Goal: Task Accomplishment & Management: Use online tool/utility

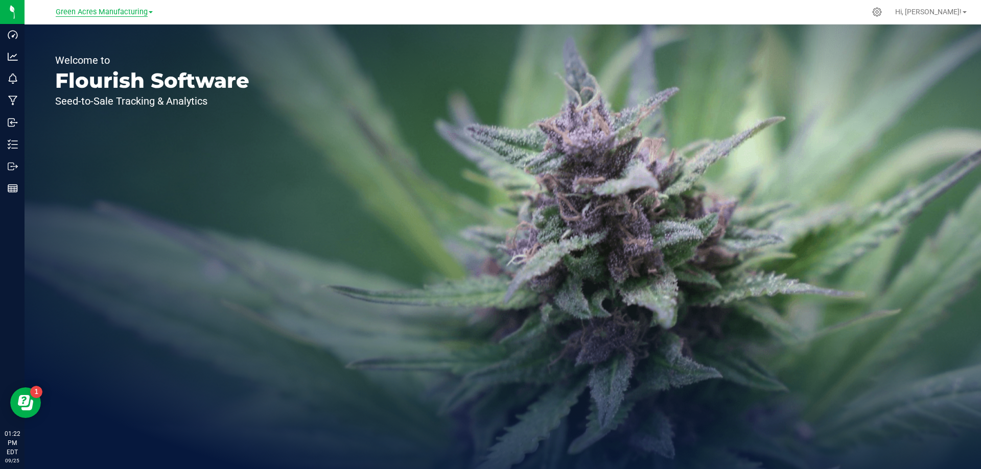
click at [114, 14] on span "Green Acres Manufacturing" at bounding box center [102, 12] width 92 height 9
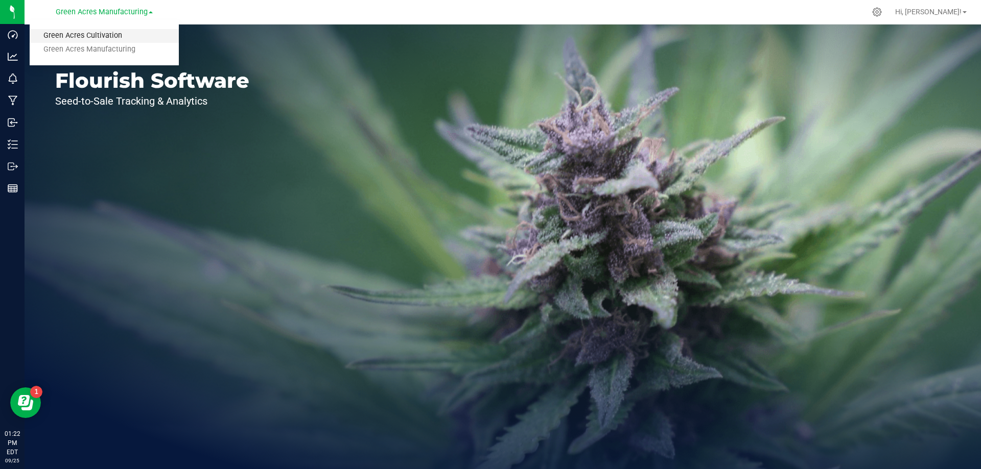
click at [98, 38] on link "Green Acres Cultivation" at bounding box center [104, 36] width 149 height 14
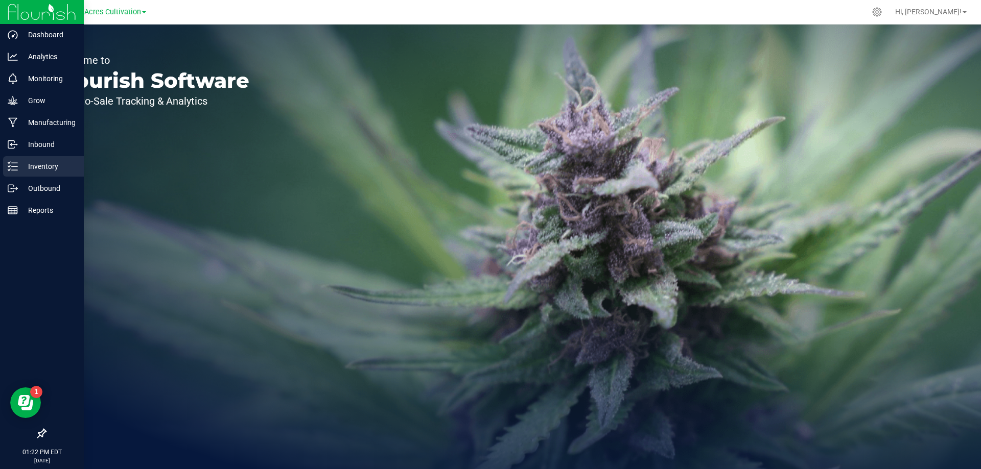
click at [42, 168] on p "Inventory" at bounding box center [48, 166] width 61 height 12
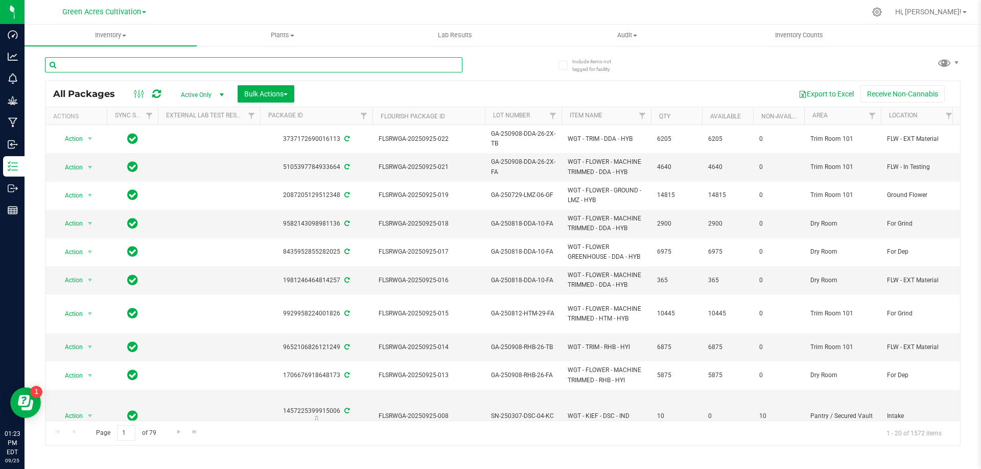
click at [151, 60] on input "text" at bounding box center [253, 64] width 417 height 15
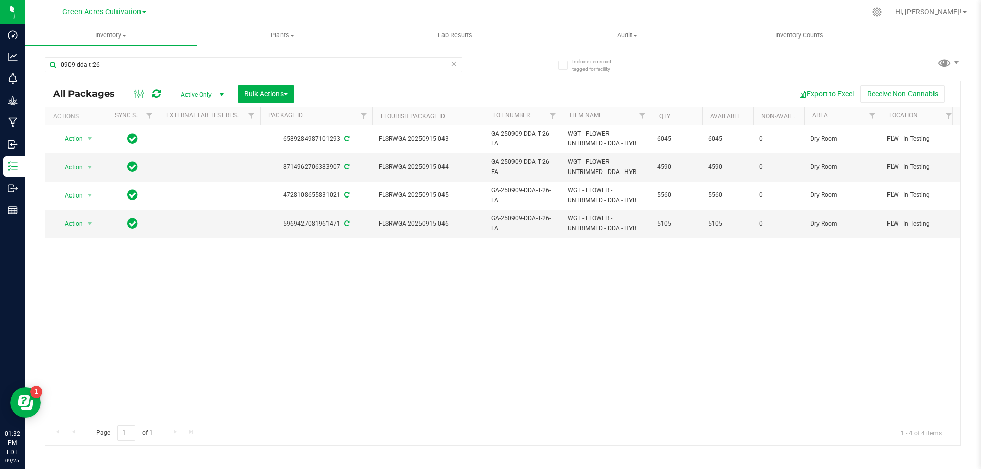
click at [829, 93] on button "Export to Excel" at bounding box center [826, 93] width 68 height 17
click at [86, 66] on input "0909-dda-t-26" at bounding box center [253, 64] width 417 height 15
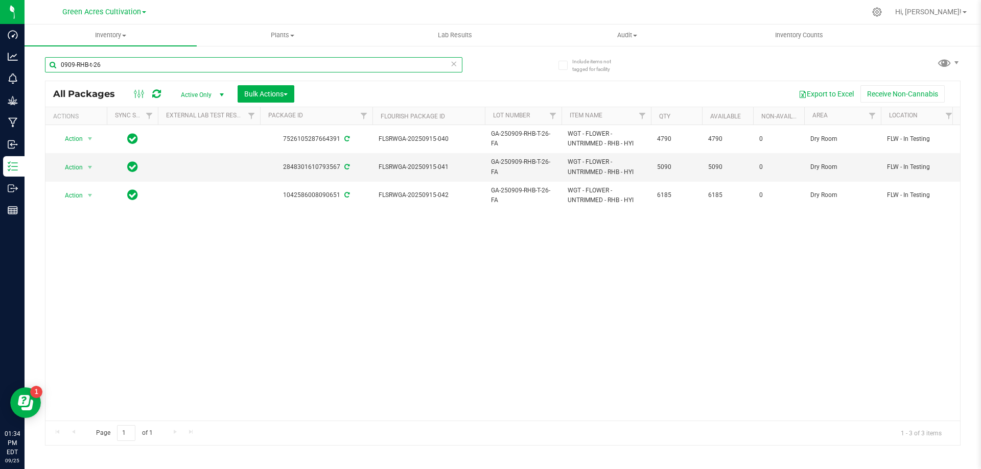
type input "0909-RHB-t-26"
click at [824, 92] on button "Export to Excel" at bounding box center [826, 93] width 68 height 17
